Goal: Task Accomplishment & Management: Manage account settings

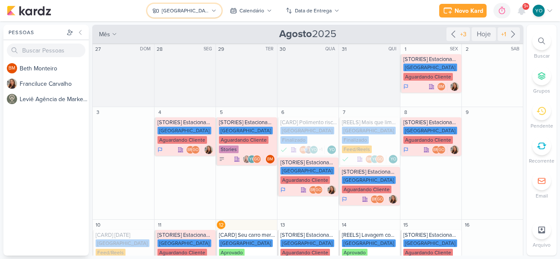
click at [203, 7] on div "[GEOGRAPHIC_DATA]" at bounding box center [185, 11] width 47 height 8
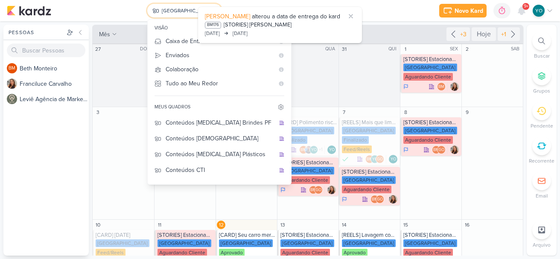
scroll to position [43, 0]
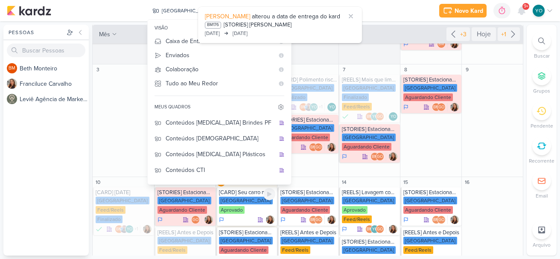
click at [253, 207] on div "[GEOGRAPHIC_DATA] Aprovado" at bounding box center [247, 206] width 56 height 18
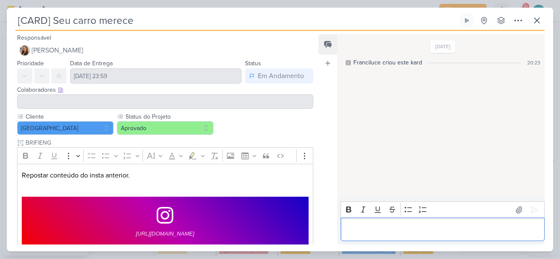
click at [447, 227] on p "Editor editing area: main" at bounding box center [442, 230] width 195 height 10
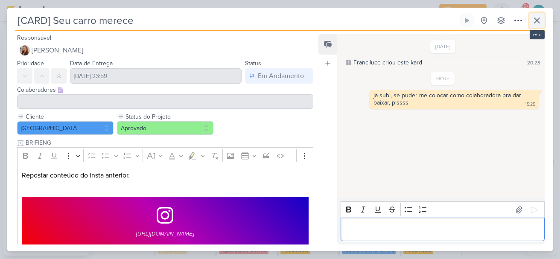
click at [535, 18] on icon at bounding box center [537, 20] width 10 height 10
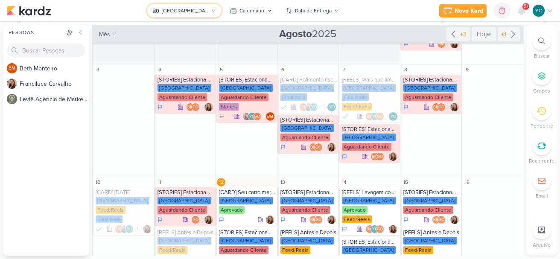
click at [193, 11] on div "[GEOGRAPHIC_DATA]" at bounding box center [185, 11] width 47 height 8
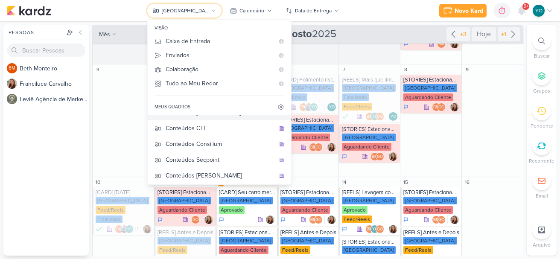
scroll to position [75, 0]
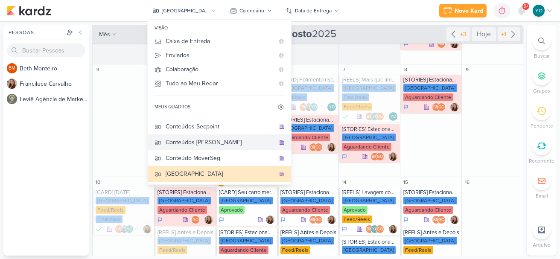
click at [225, 138] on button "Conteúdos [PERSON_NAME]" at bounding box center [219, 142] width 143 height 16
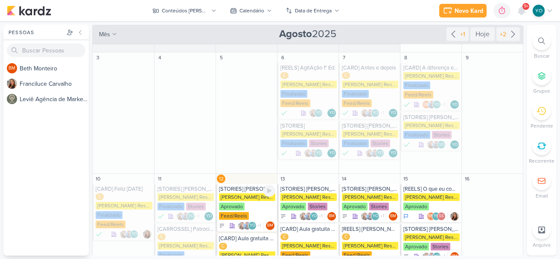
scroll to position [128, 0]
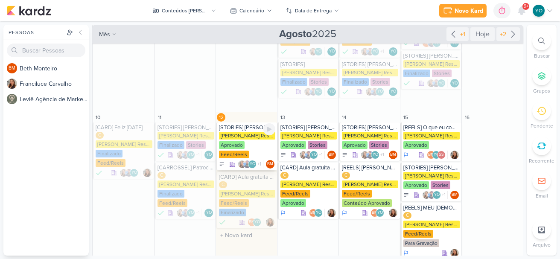
click at [236, 144] on div "Aprovado" at bounding box center [232, 145] width 26 height 8
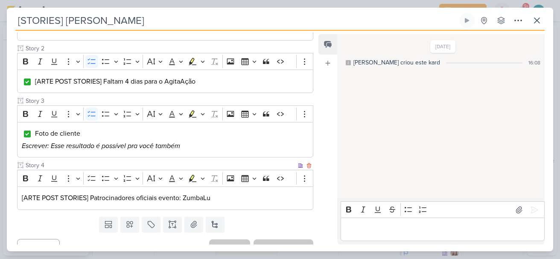
scroll to position [172, 0]
click at [539, 17] on icon at bounding box center [537, 20] width 10 height 10
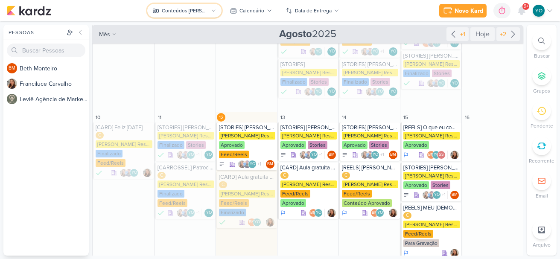
click at [209, 13] on button "Conteúdos [PERSON_NAME]" at bounding box center [184, 11] width 74 height 14
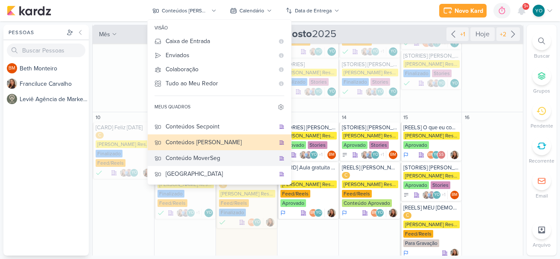
click at [229, 156] on div "Conteúdo MoverSeg" at bounding box center [220, 158] width 109 height 9
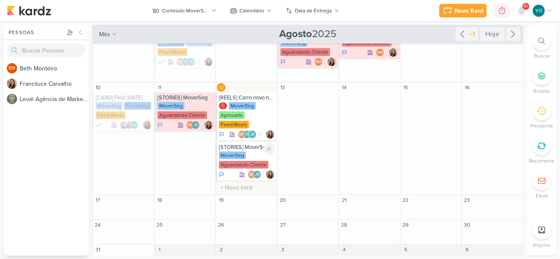
scroll to position [116, 0]
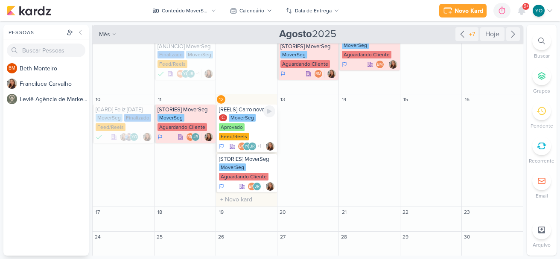
click at [245, 125] on div "C MoverSeg Aprovado Feed/Reels" at bounding box center [247, 127] width 56 height 27
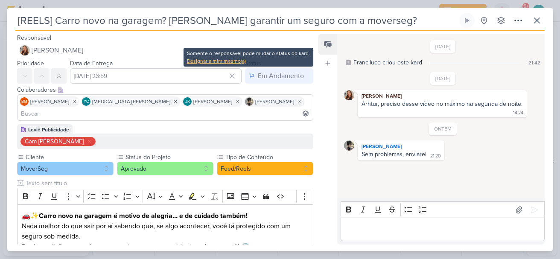
click at [211, 60] on div "Designar a mim mesmo(a)" at bounding box center [248, 61] width 123 height 8
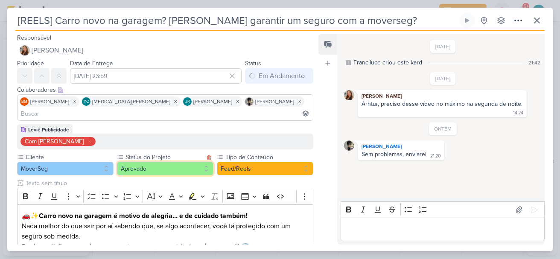
click at [193, 162] on button "Aprovado" at bounding box center [165, 169] width 96 height 14
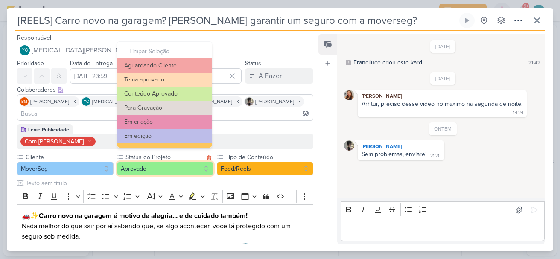
scroll to position [96, 0]
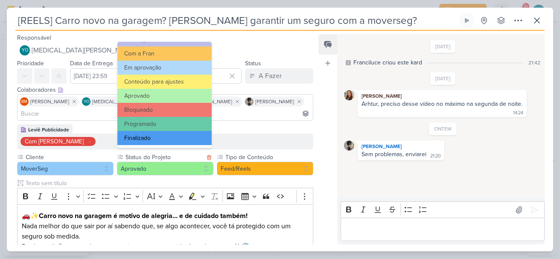
click at [161, 136] on button "Finalizado" at bounding box center [164, 138] width 94 height 14
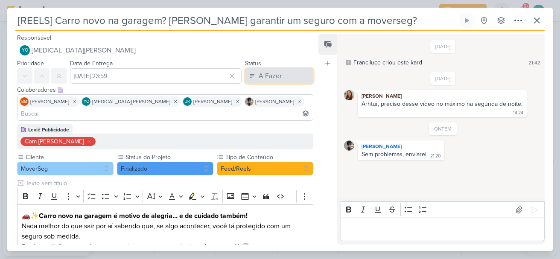
click at [257, 69] on button "A Fazer" at bounding box center [279, 75] width 68 height 15
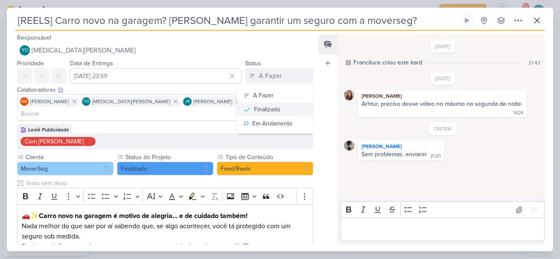
click at [256, 111] on div "Finalizado" at bounding box center [267, 109] width 26 height 9
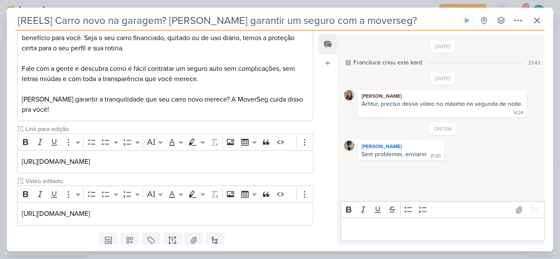
scroll to position [401, 0]
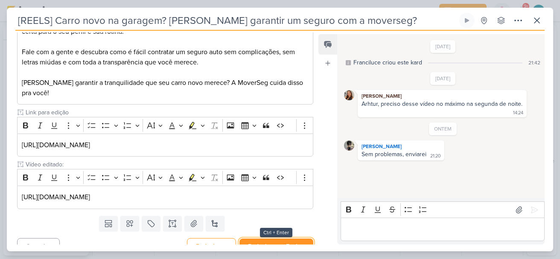
click at [298, 239] on button "Redesignar e Fechar" at bounding box center [277, 247] width 74 height 16
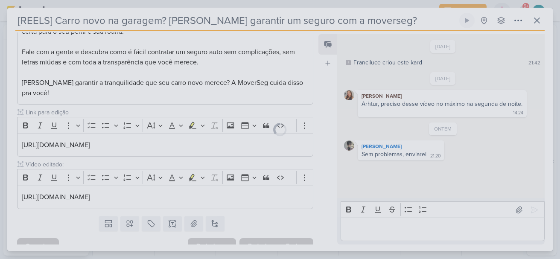
scroll to position [400, 0]
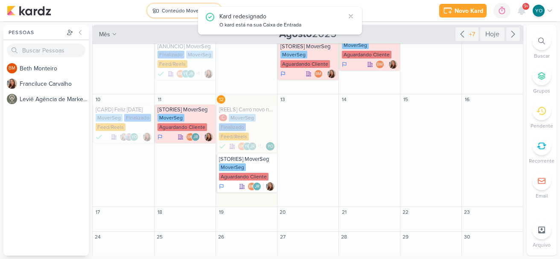
click at [186, 11] on div "Conteúdo MoverSeg" at bounding box center [185, 11] width 47 height 8
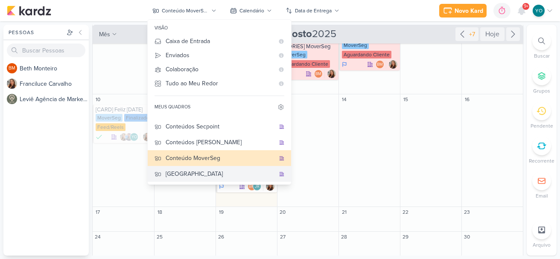
click at [232, 172] on div "[GEOGRAPHIC_DATA]" at bounding box center [220, 174] width 109 height 9
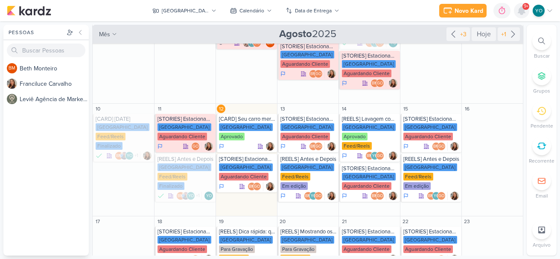
click at [521, 10] on icon at bounding box center [521, 11] width 7 height 8
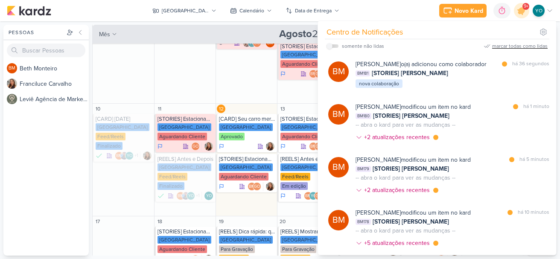
click at [521, 45] on div "marcar todas como lidas" at bounding box center [520, 46] width 56 height 8
click at [522, 12] on icon at bounding box center [522, 11] width 10 height 10
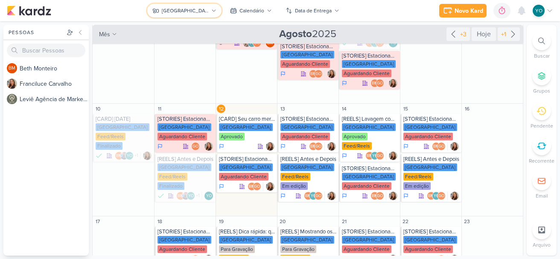
click at [198, 12] on div "[GEOGRAPHIC_DATA]" at bounding box center [185, 11] width 47 height 8
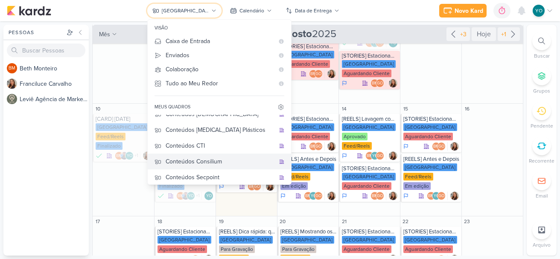
scroll to position [0, 0]
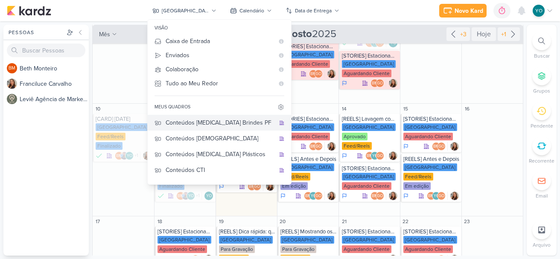
click at [228, 118] on div "Conteúdos [MEDICAL_DATA] Brindes PF" at bounding box center [220, 122] width 109 height 9
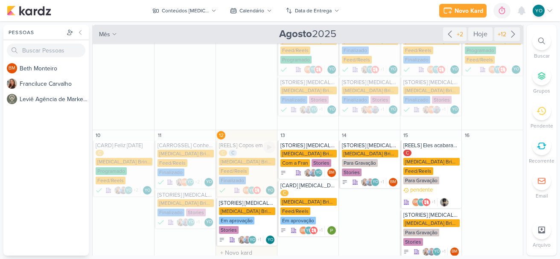
scroll to position [126, 0]
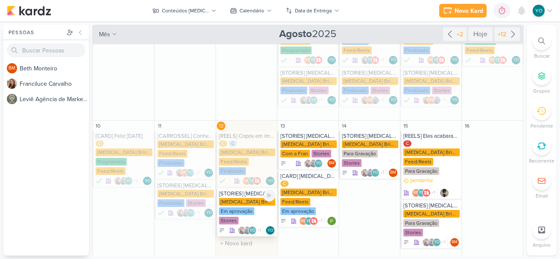
click at [251, 207] on div "Em aprovação" at bounding box center [236, 211] width 35 height 8
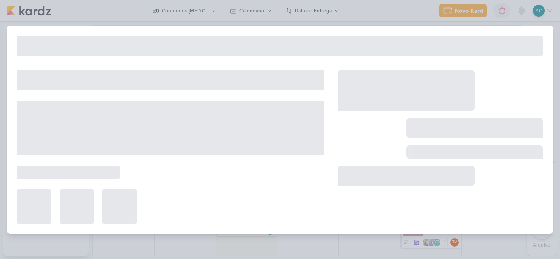
type input "[STORIES] [MEDICAL_DATA] Brindes"
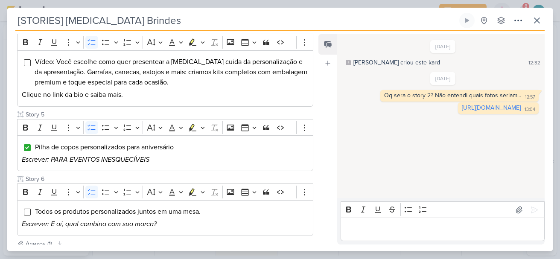
scroll to position [403, 0]
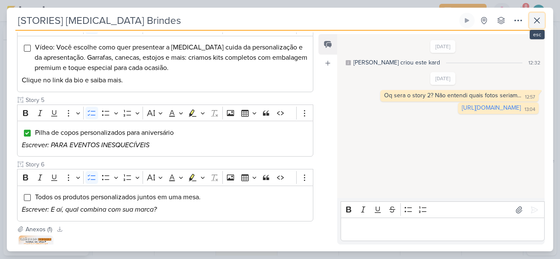
click at [540, 22] on icon at bounding box center [537, 20] width 10 height 10
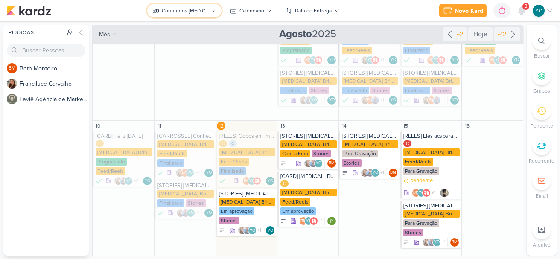
click at [206, 9] on div "Conteúdos [MEDICAL_DATA] Brindes PF" at bounding box center [185, 11] width 47 height 8
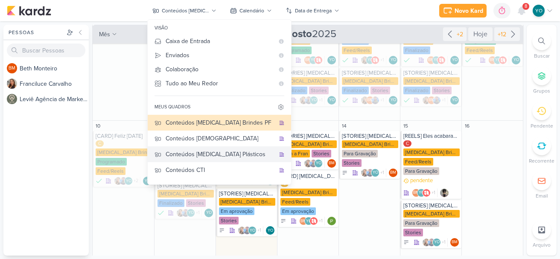
click at [233, 157] on div "Conteúdos [MEDICAL_DATA] Plásticos" at bounding box center [220, 154] width 109 height 9
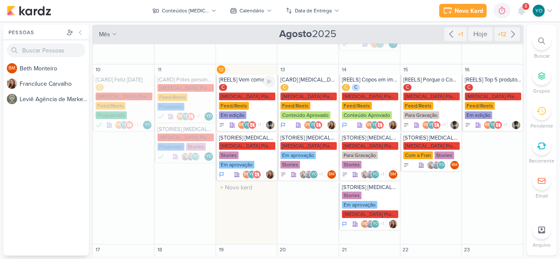
scroll to position [78, 0]
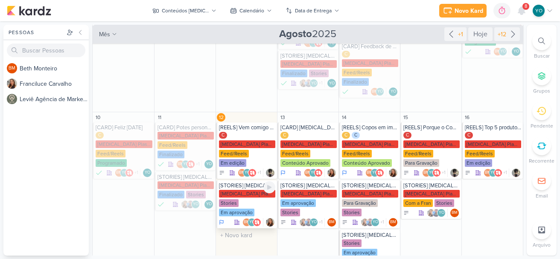
click at [245, 200] on div "[MEDICAL_DATA] Plasticos PJ Stories Em aprovação" at bounding box center [247, 203] width 56 height 27
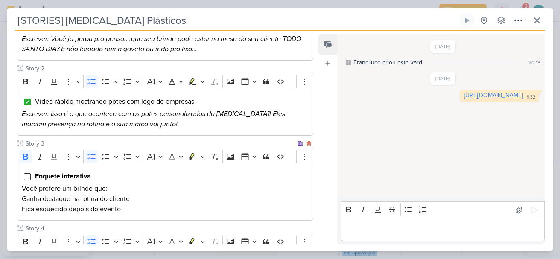
scroll to position [171, 0]
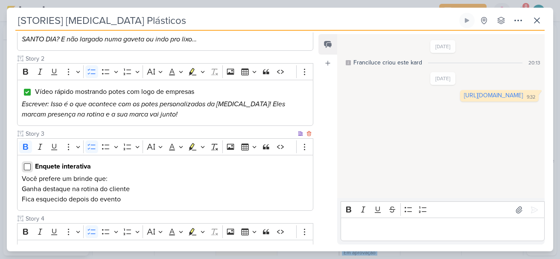
click at [28, 164] on input "Editor editing area: main" at bounding box center [27, 167] width 7 height 7
